Goal: Navigation & Orientation: Find specific page/section

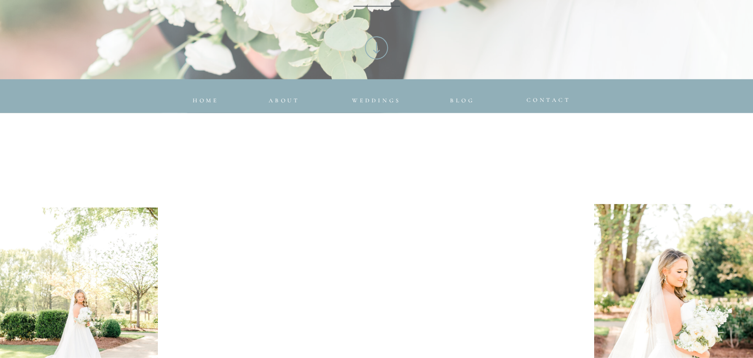
scroll to position [370, 0]
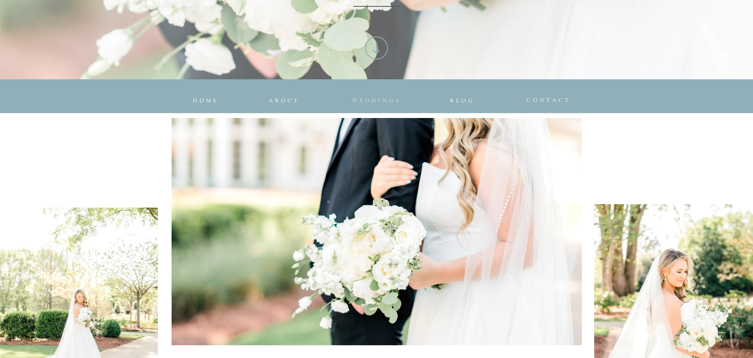
click at [381, 98] on span "Weddings" at bounding box center [376, 100] width 49 height 7
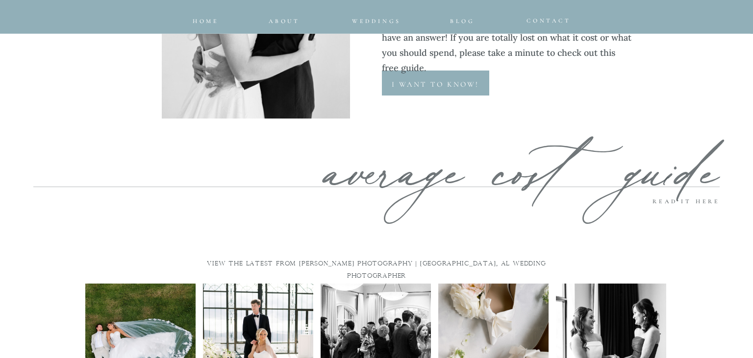
scroll to position [4641, 0]
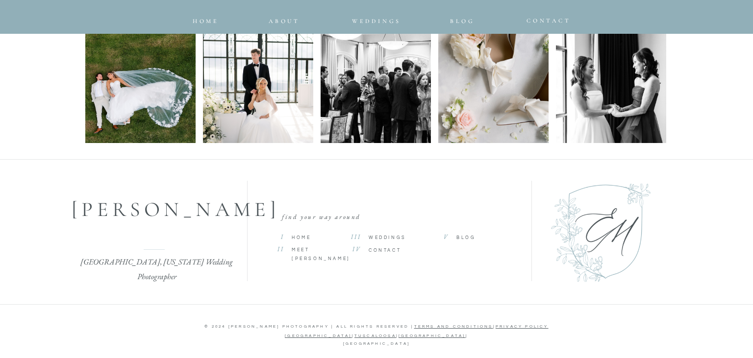
click at [301, 236] on span "Home" at bounding box center [301, 238] width 19 height 4
